Goal: Task Accomplishment & Management: Manage account settings

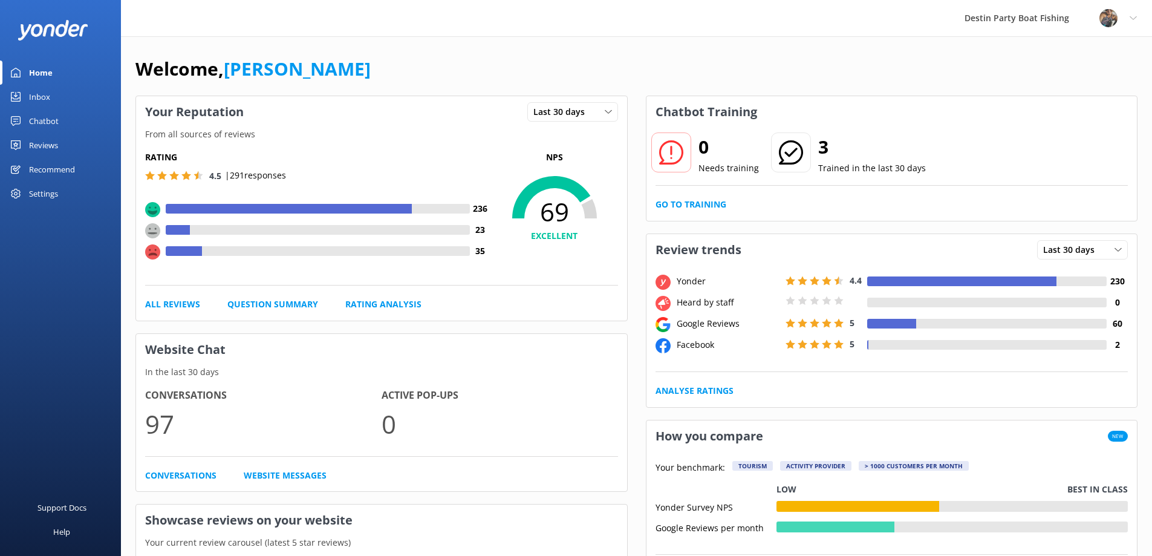
click at [39, 99] on div "Inbox" at bounding box center [39, 97] width 21 height 24
